Goal: Task Accomplishment & Management: Use online tool/utility

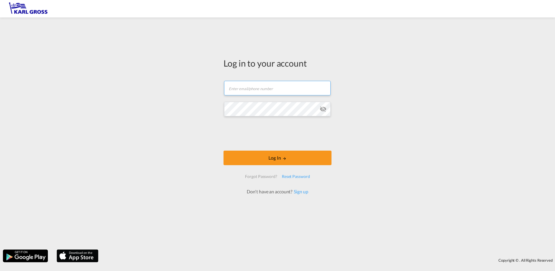
type input "[PERSON_NAME][EMAIL_ADDRESS][DOMAIN_NAME]"
drag, startPoint x: 287, startPoint y: 89, endPoint x: 101, endPoint y: 73, distance: 186.3
click at [101, 73] on div "Log in to your account [PERSON_NAME][EMAIL_ADDRESS][DOMAIN_NAME] Password field…" at bounding box center [277, 133] width 555 height 226
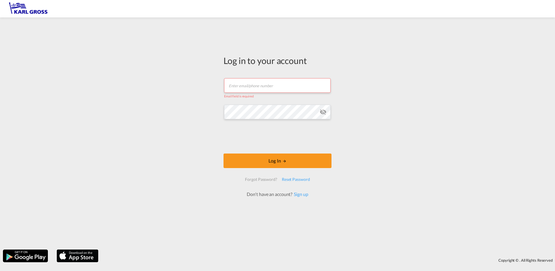
click at [173, 102] on div "Log in to your account Email field is required Log In Forgot Password? Reset Pa…" at bounding box center [277, 133] width 555 height 226
click at [161, 107] on div "Log in to your account Email field is required Log In Forgot Password? Reset Pa…" at bounding box center [277, 133] width 555 height 226
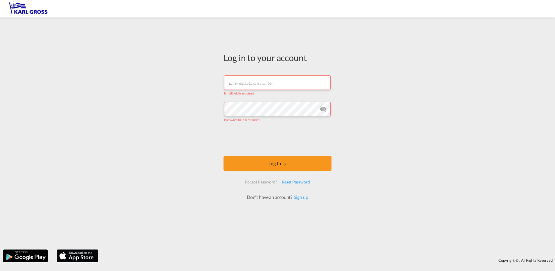
click at [161, 107] on div "Log in to your account Email field is required Password field is required Log I…" at bounding box center [277, 133] width 555 height 226
click at [252, 80] on input "text" at bounding box center [277, 82] width 107 height 15
type input "F"
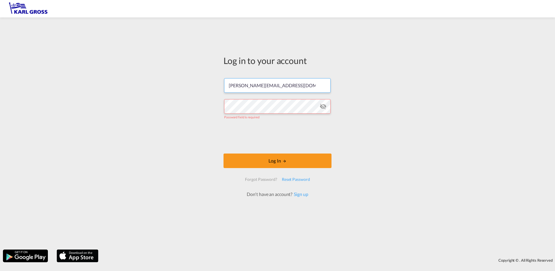
type input "[PERSON_NAME][EMAIL_ADDRESS][DOMAIN_NAME]"
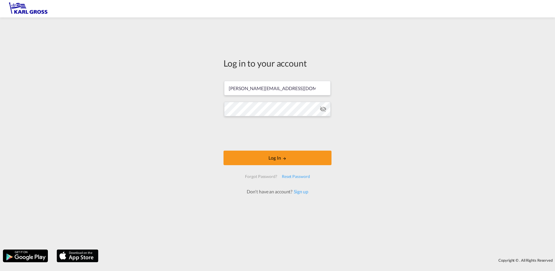
click at [171, 105] on div "Log in to your account [PERSON_NAME][EMAIL_ADDRESS][DOMAIN_NAME] Log In Forgot …" at bounding box center [277, 133] width 555 height 226
click at [248, 158] on button "Log In" at bounding box center [278, 157] width 108 height 15
